Goal: Information Seeking & Learning: Learn about a topic

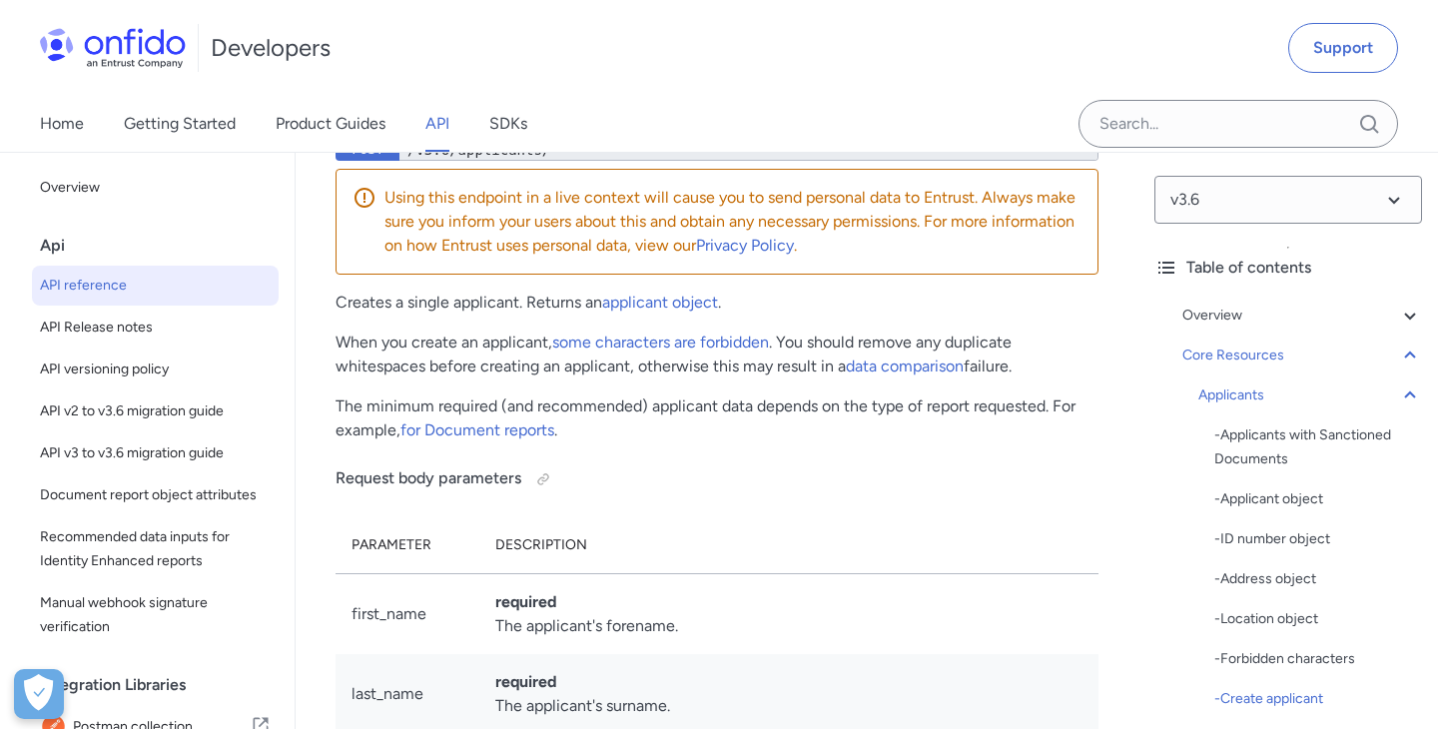
scroll to position [29314, 0]
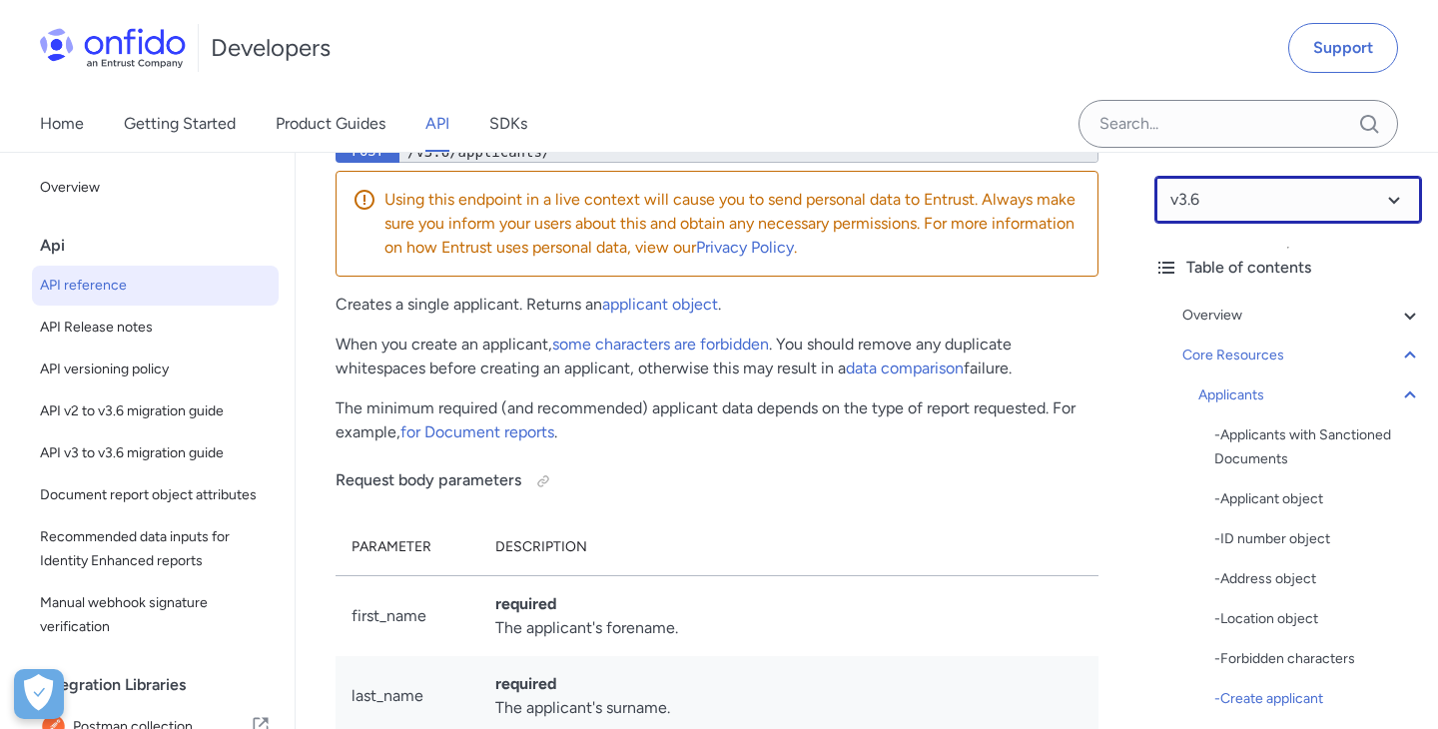
click at [1179, 199] on select at bounding box center [1289, 200] width 268 height 48
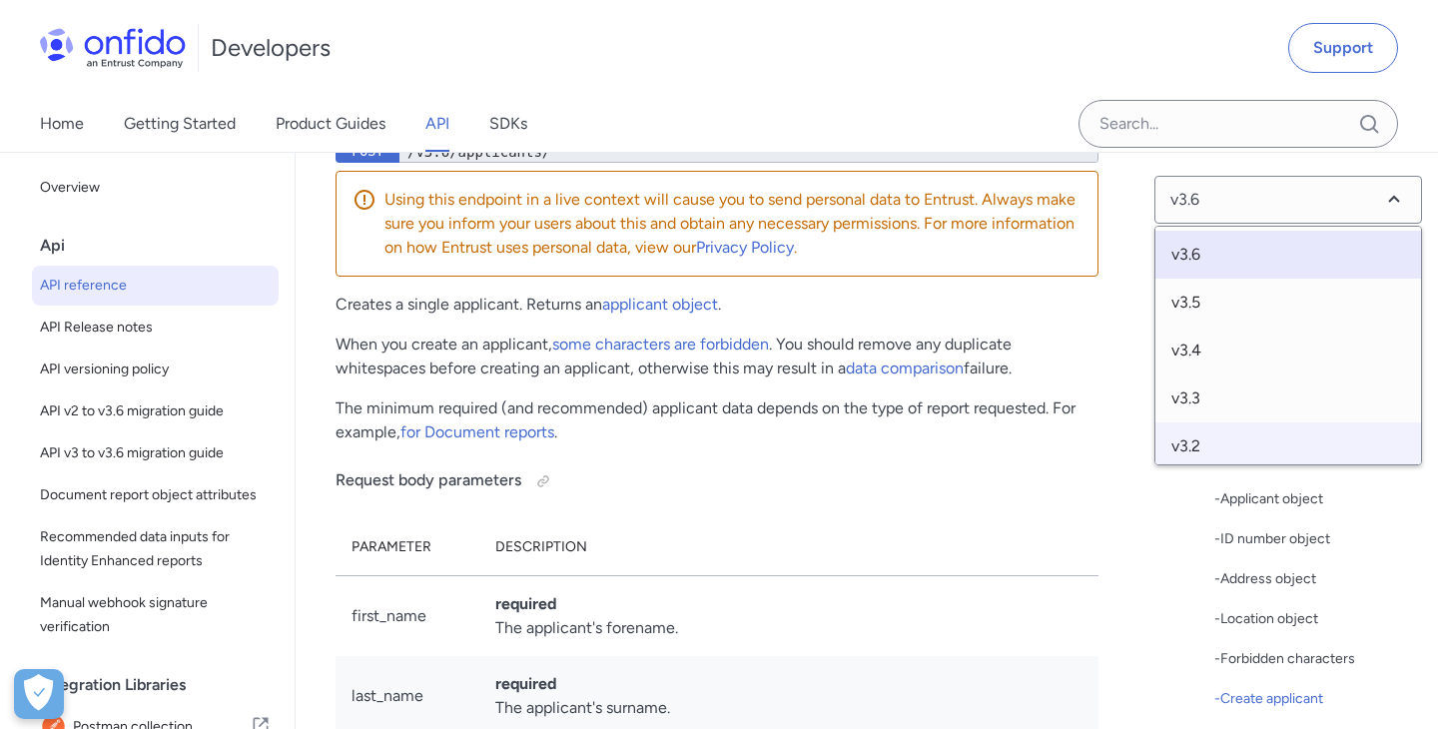
click at [1188, 439] on span "v3.2" at bounding box center [1289, 447] width 266 height 48
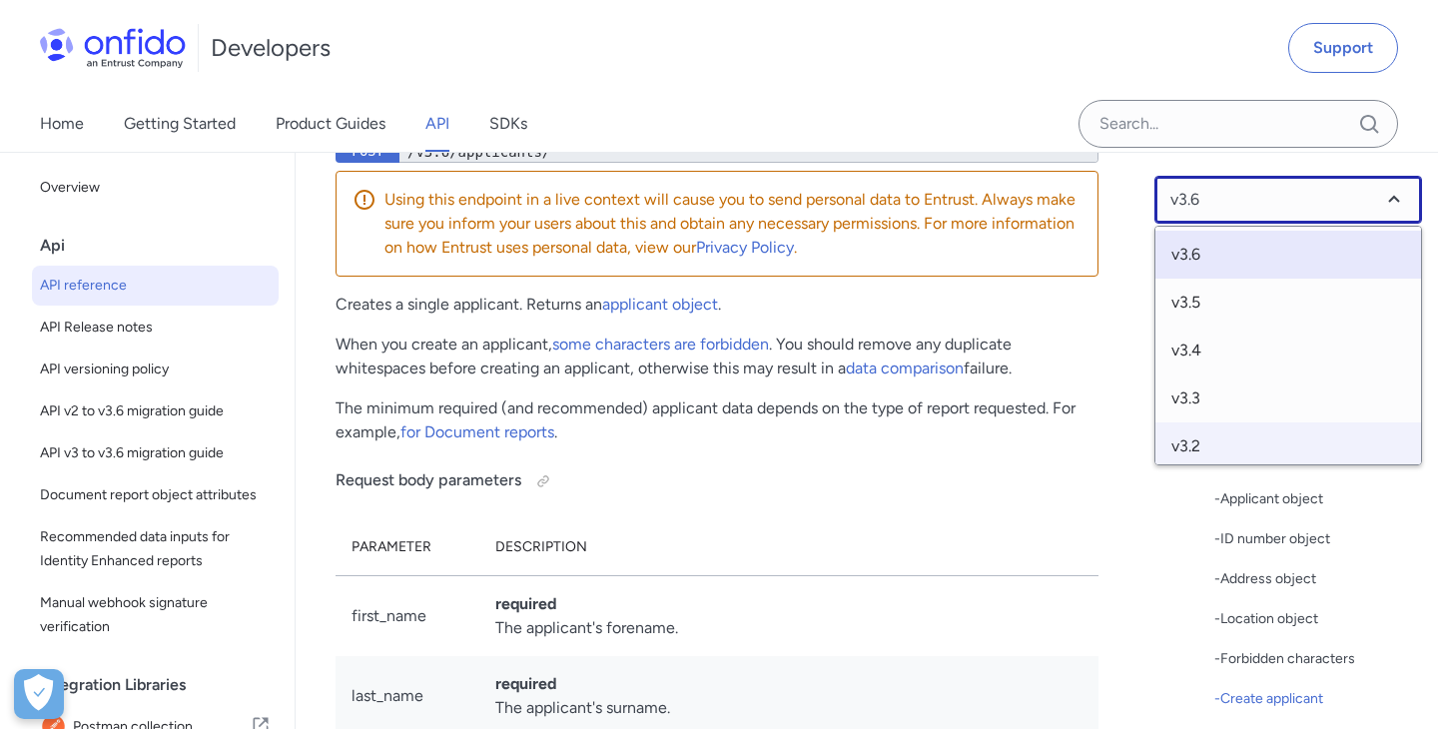
select select "3.2.0"
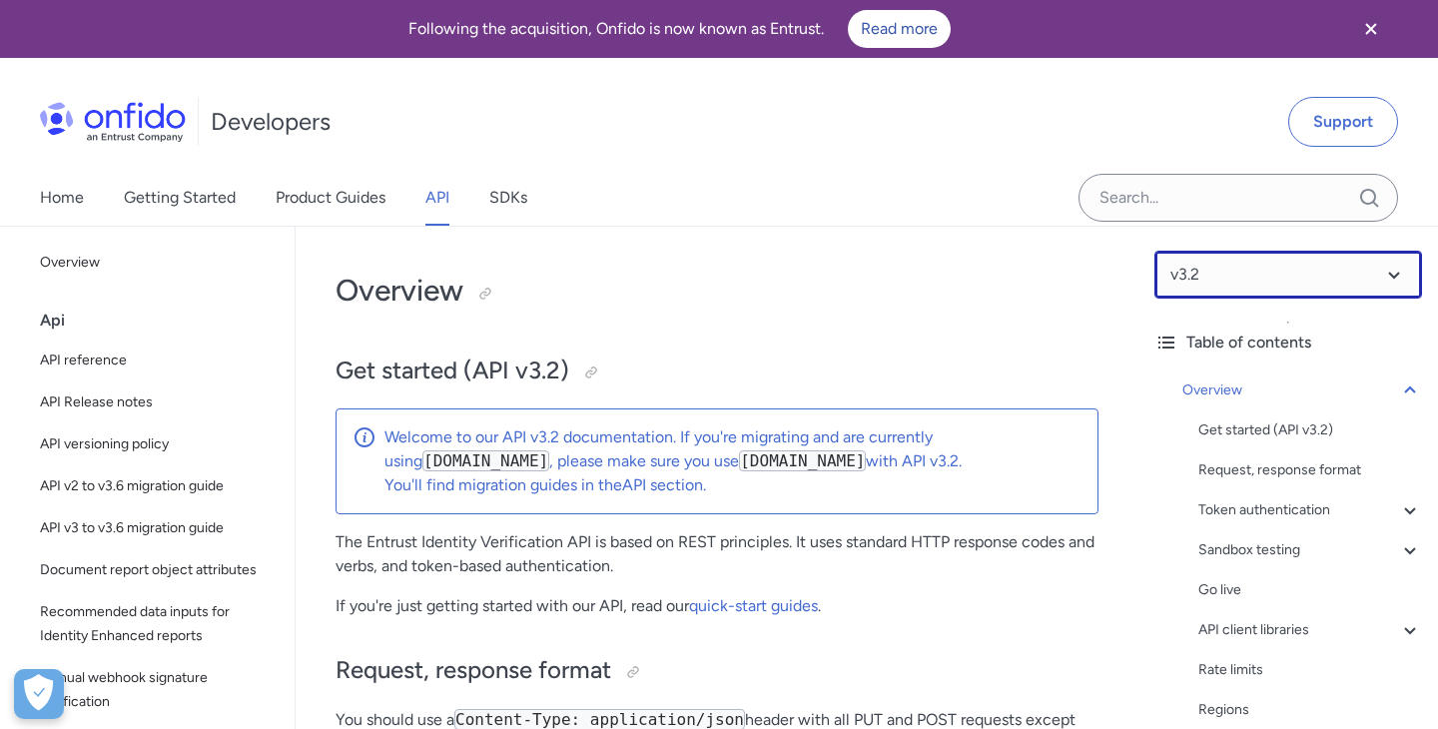
click at [1195, 269] on select at bounding box center [1289, 275] width 268 height 48
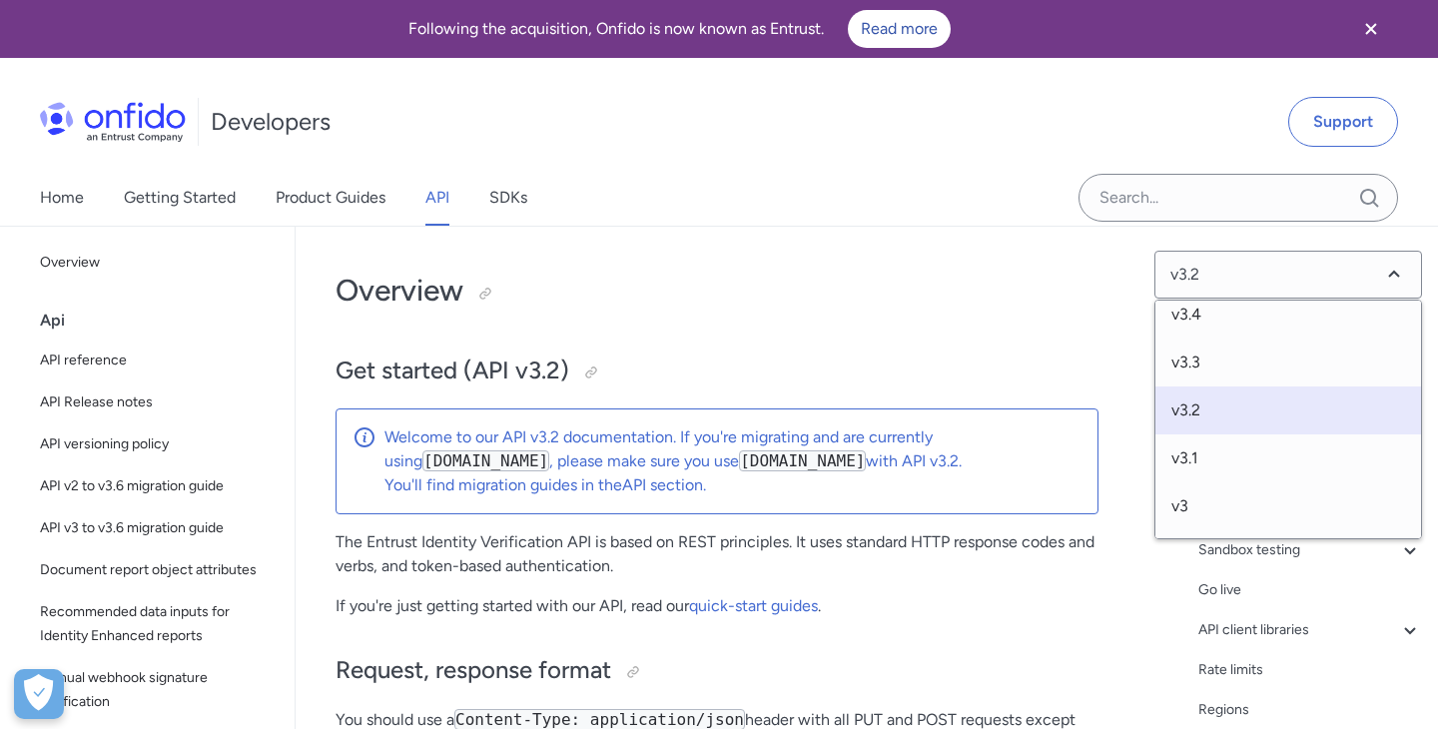
scroll to position [154, 0]
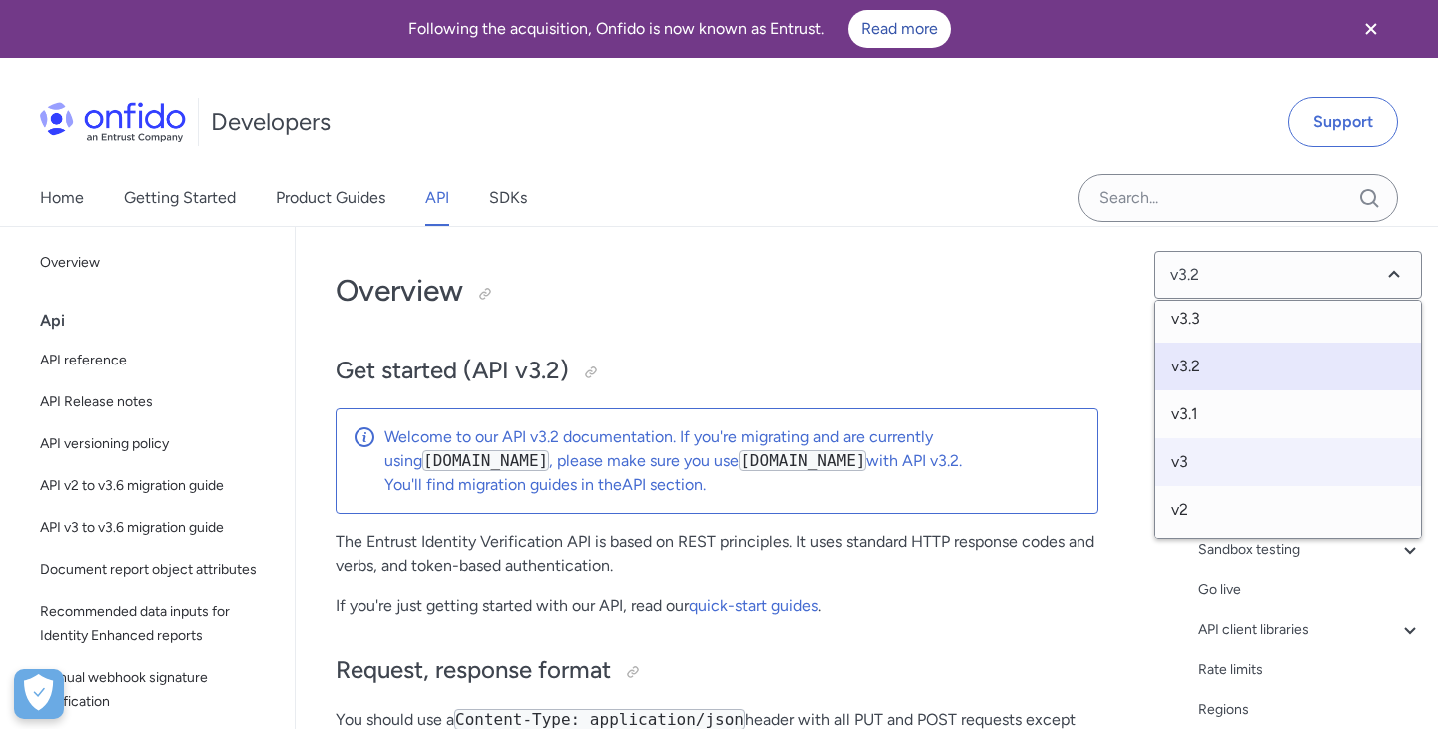
click at [1196, 472] on span "v3" at bounding box center [1289, 462] width 266 height 48
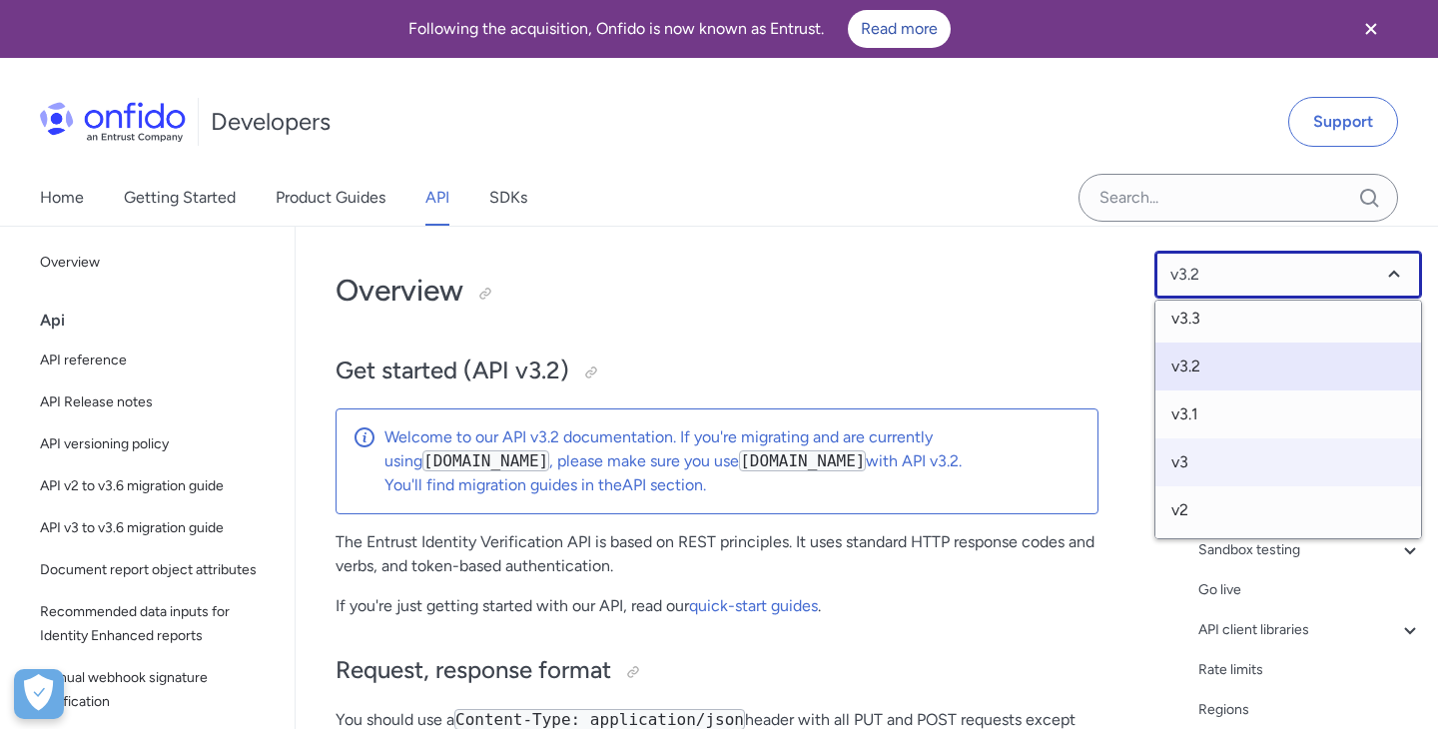
select select "3.0.0"
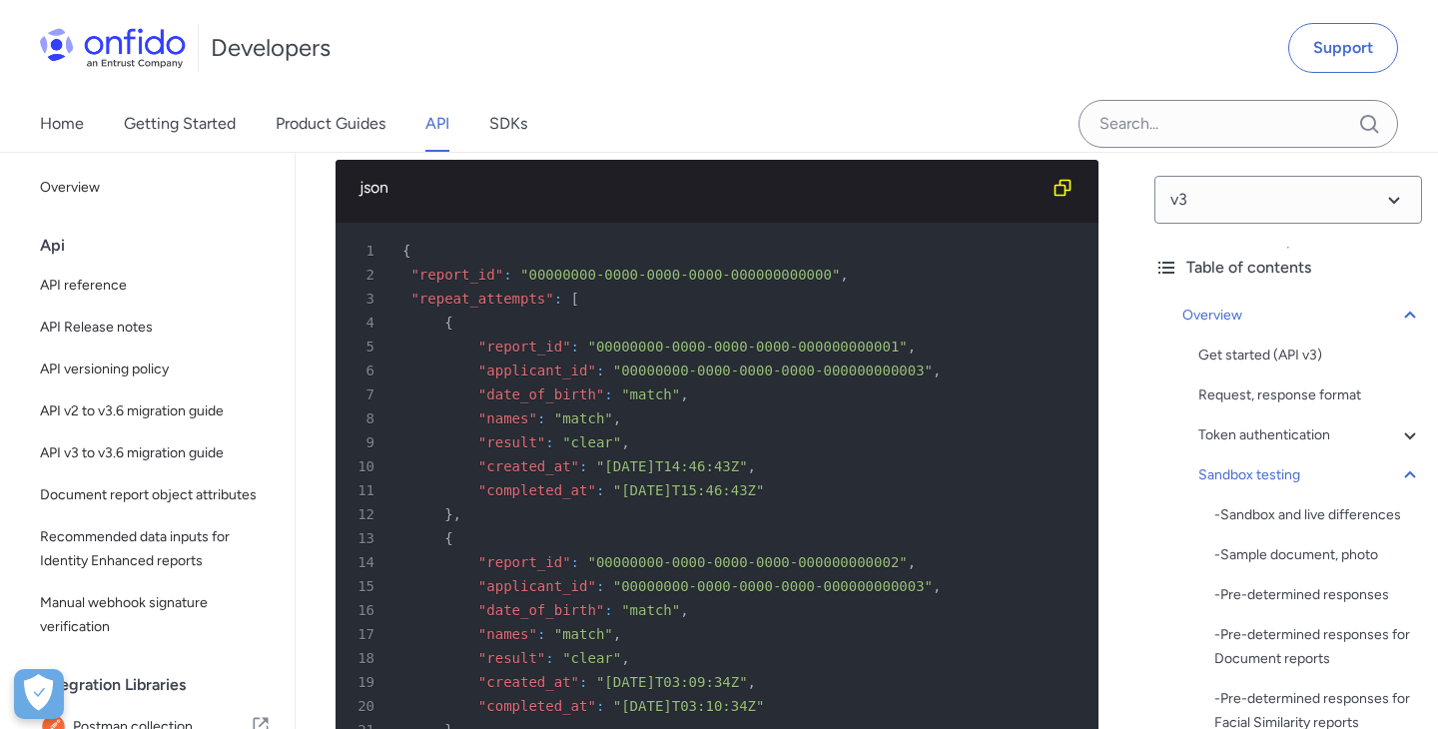
scroll to position [10502, 0]
